Goal: Task Accomplishment & Management: Manage account settings

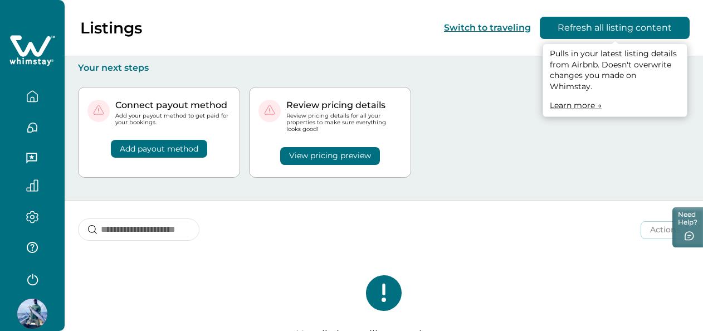
click at [620, 31] on button "Refresh all listing content" at bounding box center [615, 28] width 150 height 22
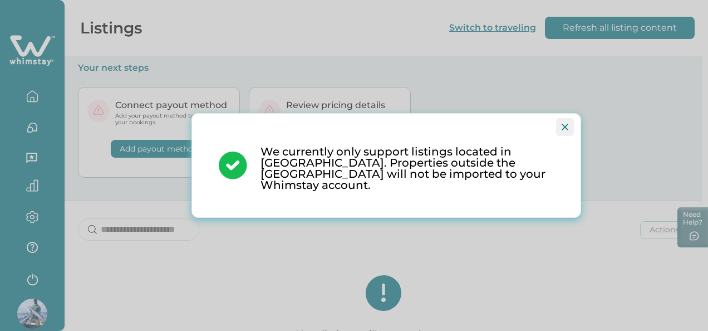
click at [565, 130] on icon "Close" at bounding box center [565, 127] width 7 height 7
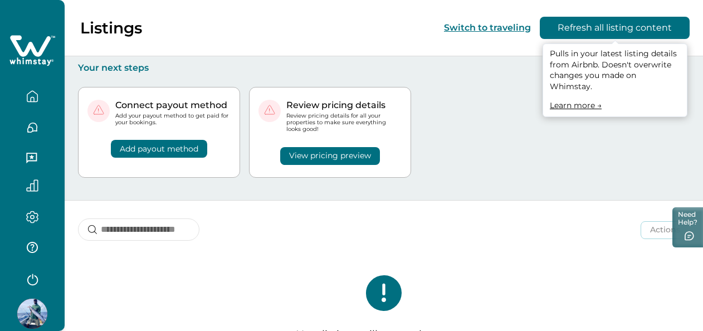
click at [659, 23] on button "Refresh all listing content" at bounding box center [615, 28] width 150 height 22
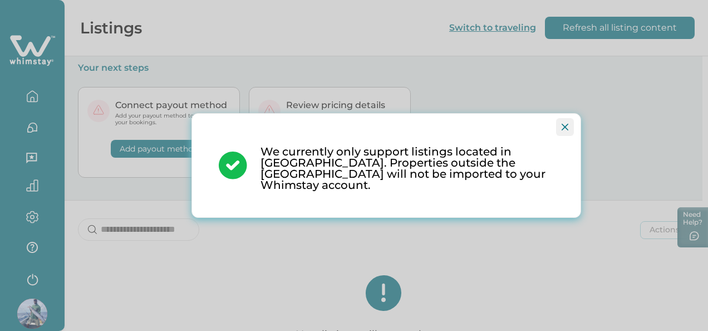
click at [565, 130] on icon "Close" at bounding box center [565, 127] width 7 height 7
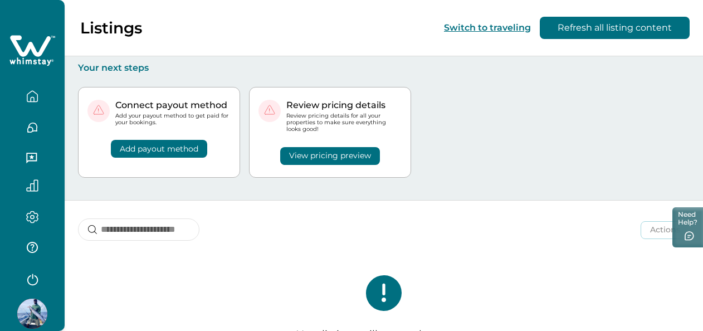
click at [31, 95] on icon "button" at bounding box center [32, 96] width 12 height 12
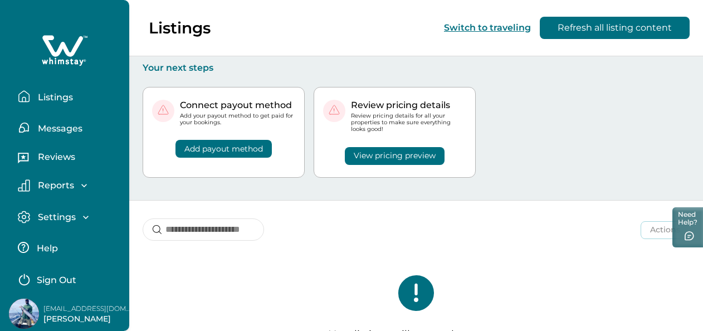
click at [55, 92] on p "Listings" at bounding box center [54, 97] width 38 height 11
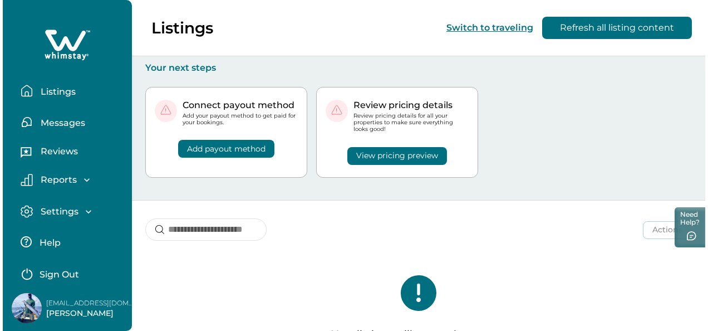
scroll to position [7, 0]
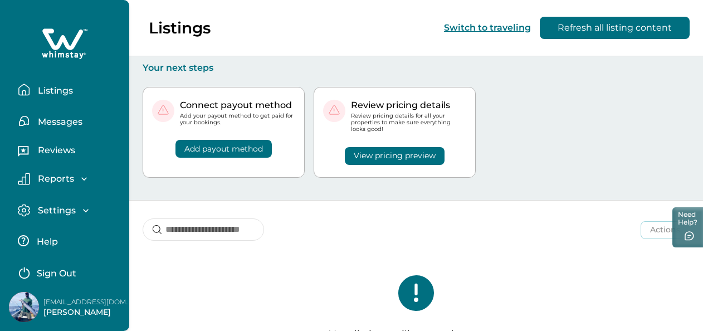
click at [62, 208] on p "Settings" at bounding box center [55, 210] width 41 height 11
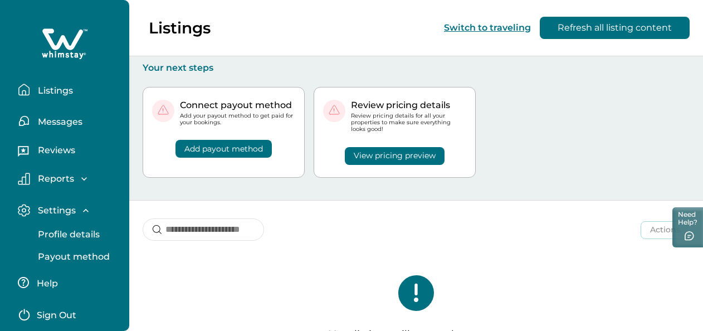
click at [50, 231] on p "Profile details" at bounding box center [67, 234] width 65 height 11
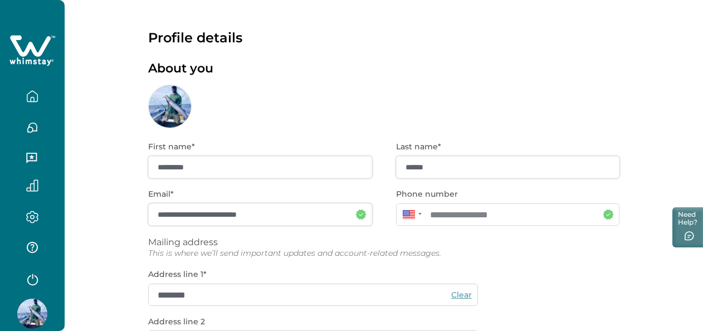
click at [37, 92] on button "button" at bounding box center [32, 96] width 47 height 22
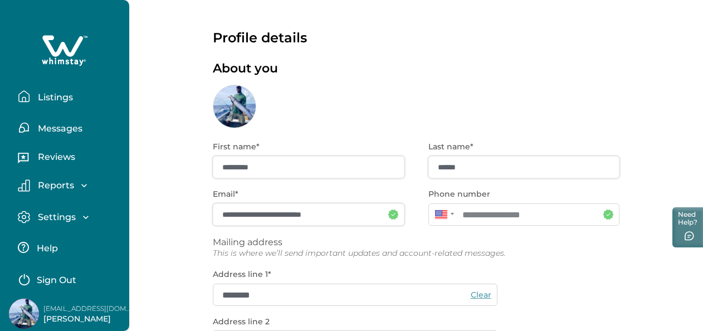
click at [49, 96] on p "Listings" at bounding box center [54, 97] width 38 height 11
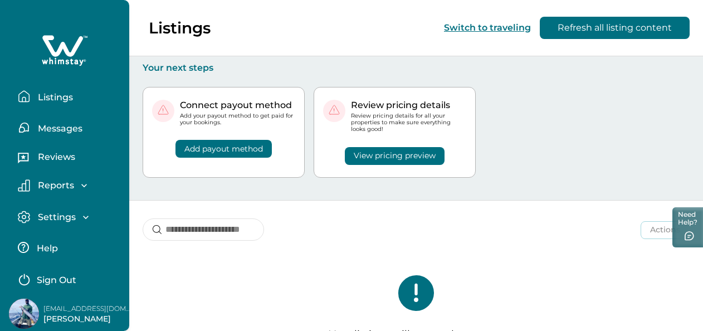
drag, startPoint x: 0, startPoint y: 28, endPoint x: 686, endPoint y: 316, distance: 744.2
click at [686, 316] on div "Your listings will appear here soon." at bounding box center [416, 312] width 574 height 119
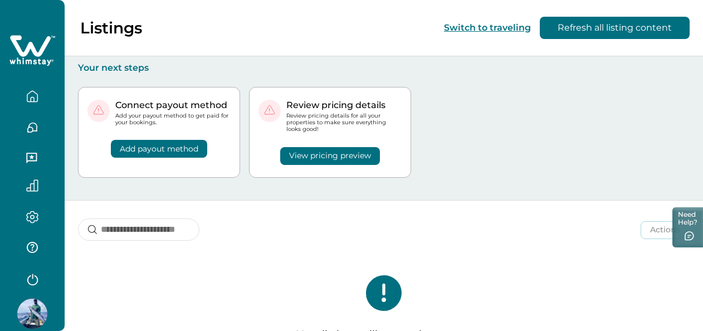
click at [493, 232] on div "Actions Actions Publish listing Unlist listing" at bounding box center [384, 221] width 638 height 41
